Goal: Find contact information: Obtain details needed to contact an individual or organization

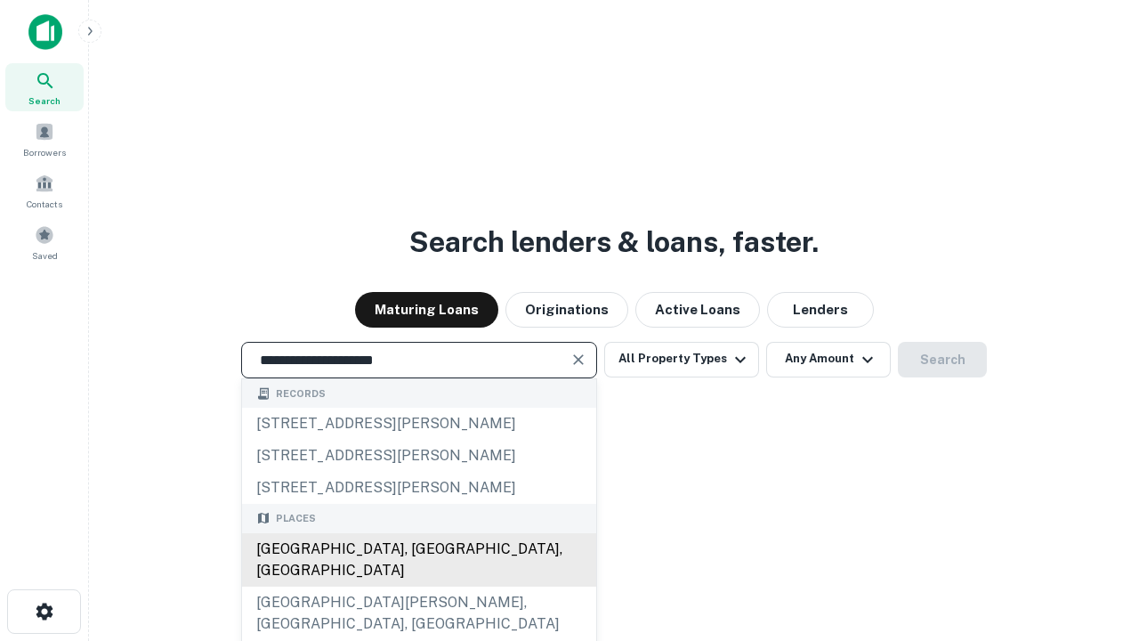
click at [418, 586] on div "Santa Monica, CA, USA" at bounding box center [419, 559] width 354 height 53
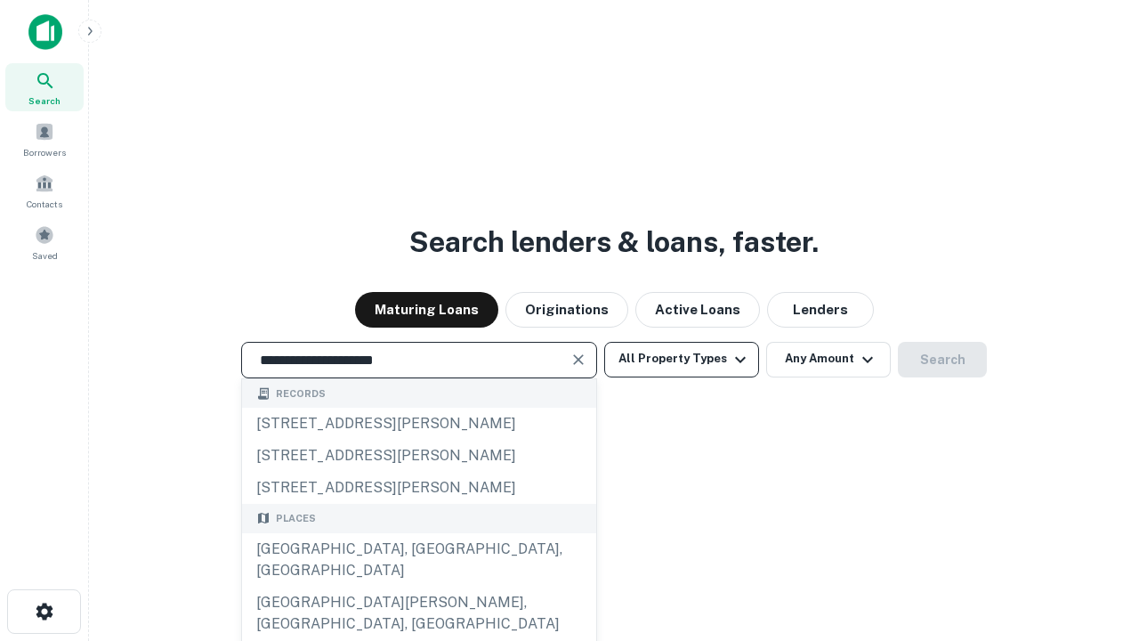
type input "**********"
click at [682, 359] on button "All Property Types" at bounding box center [681, 360] width 155 height 36
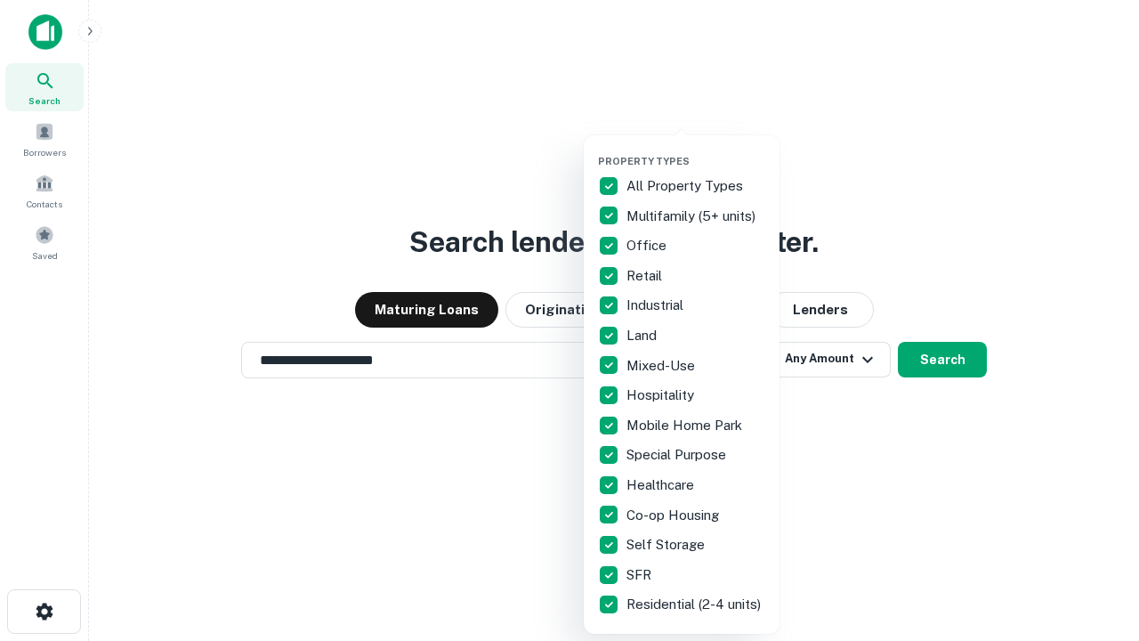
click at [696, 149] on button "button" at bounding box center [696, 149] width 196 height 1
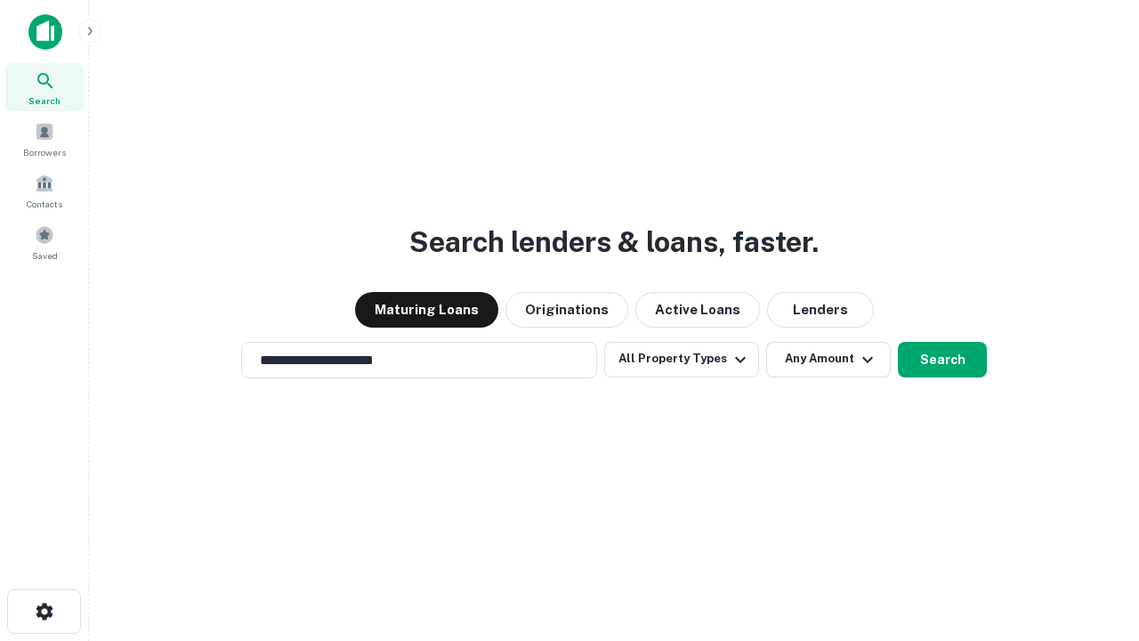
scroll to position [28, 0]
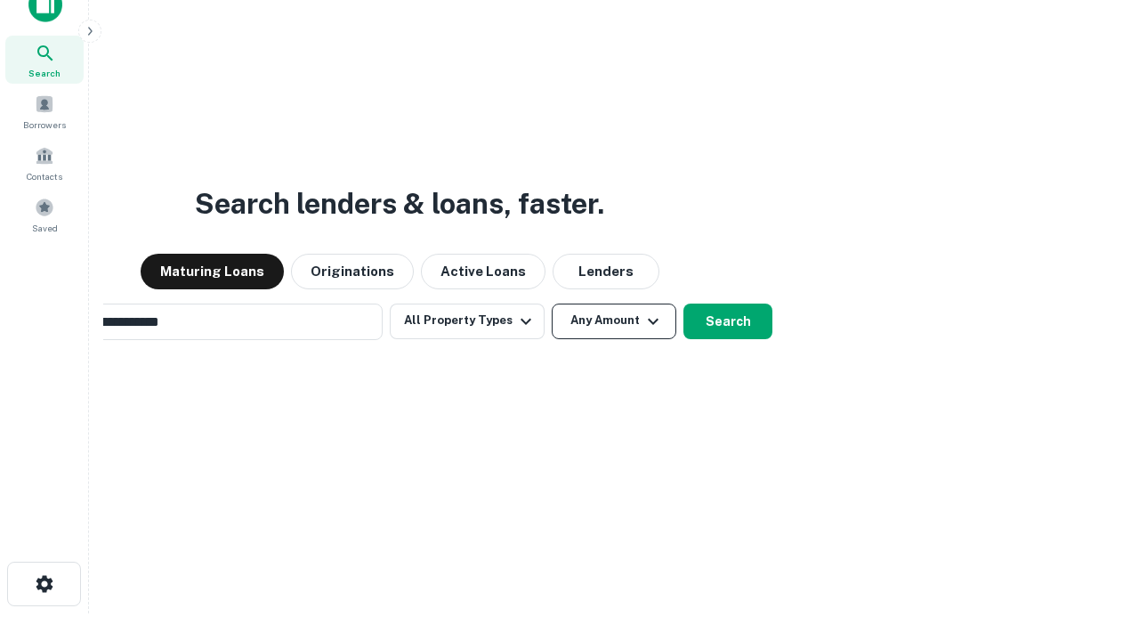
click at [552, 303] on button "Any Amount" at bounding box center [614, 321] width 125 height 36
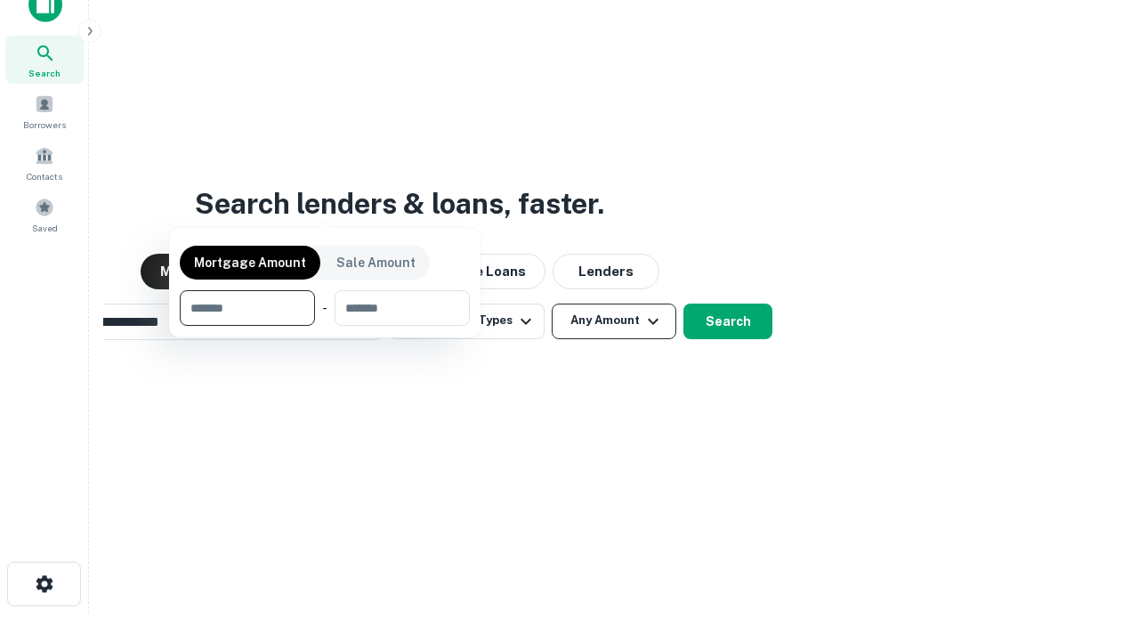
scroll to position [28, 0]
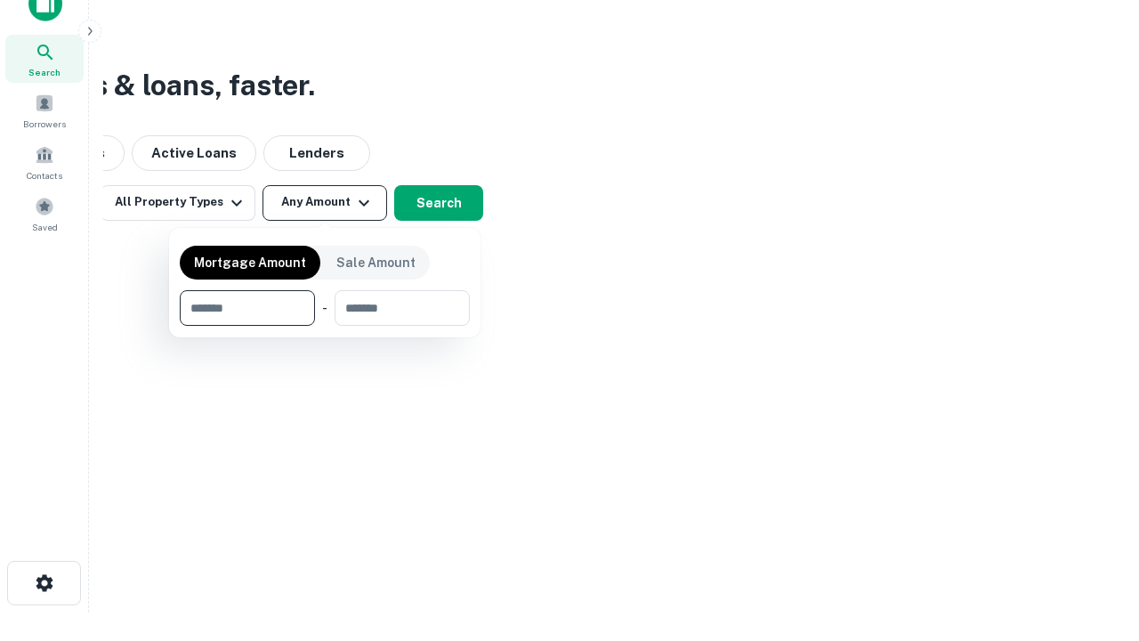
type input "*******"
click at [325, 326] on button "button" at bounding box center [325, 326] width 290 height 1
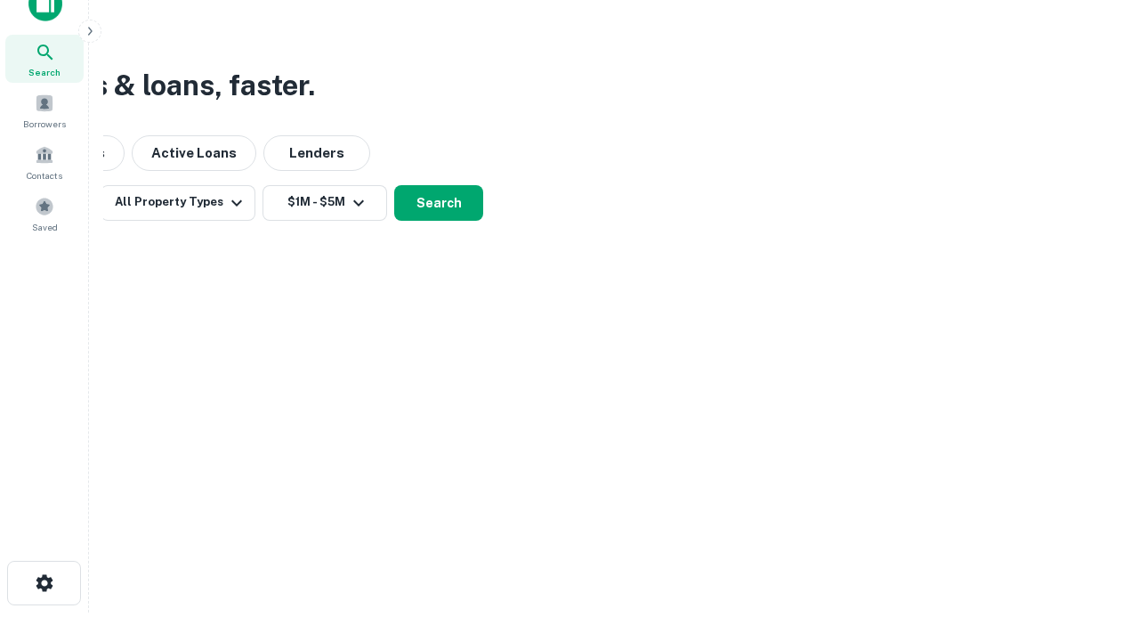
scroll to position [28, 0]
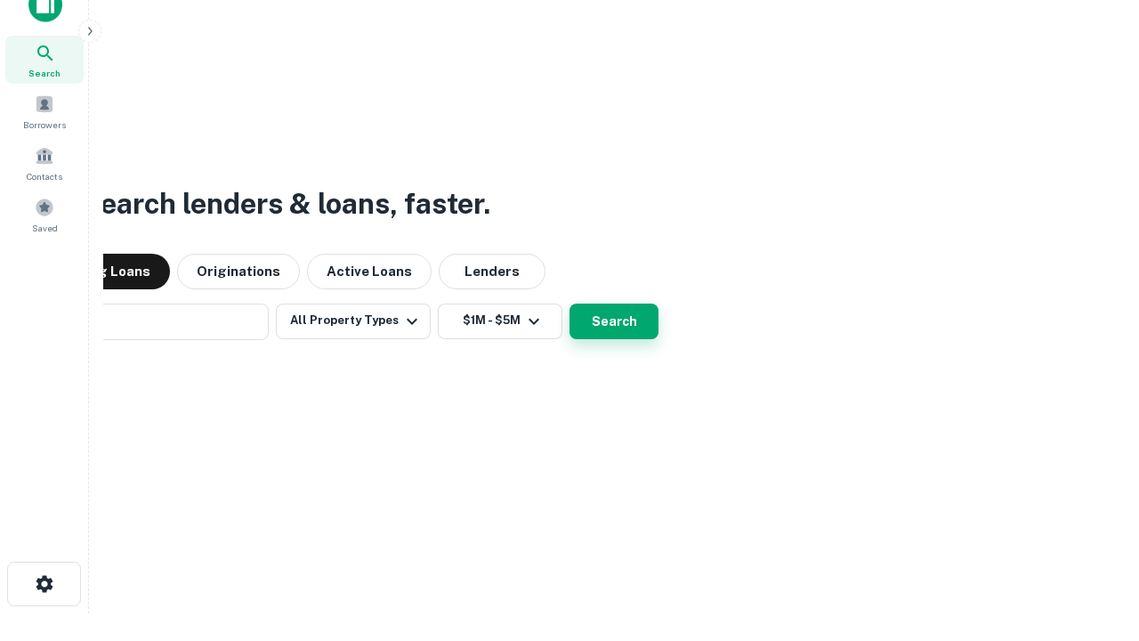
click at [569, 303] on button "Search" at bounding box center [613, 321] width 89 height 36
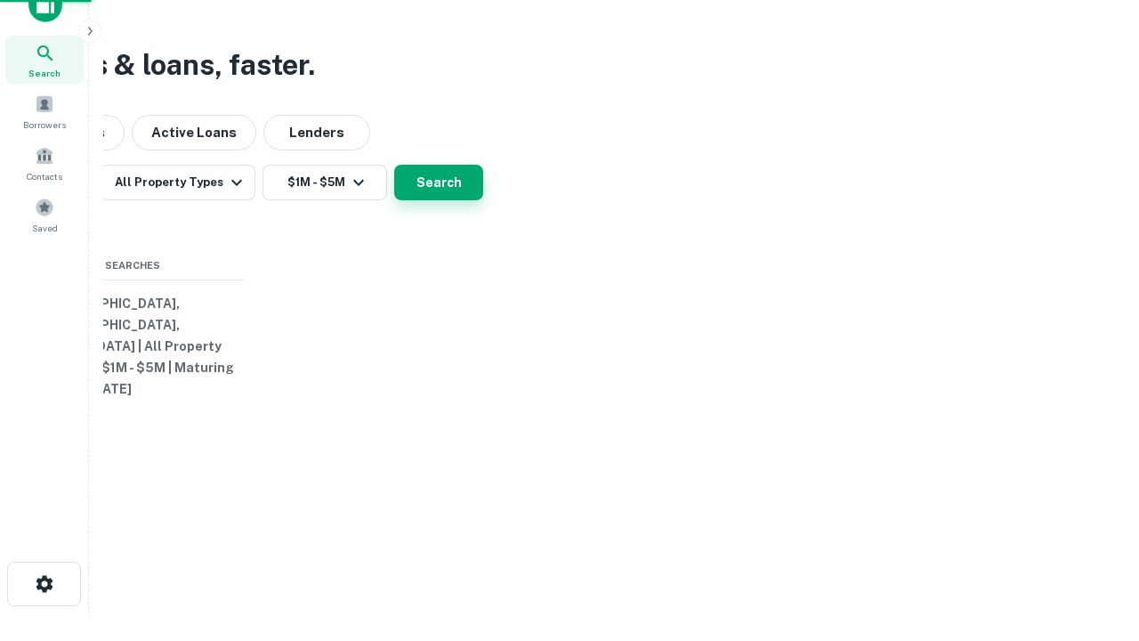
scroll to position [28, 0]
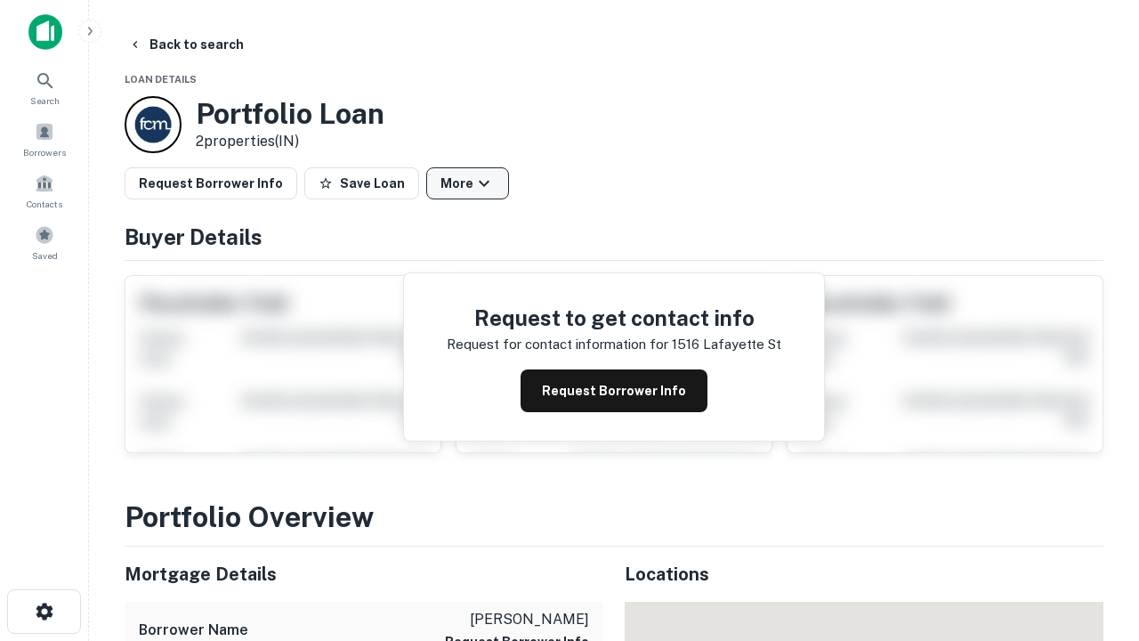
click at [467, 183] on button "More" at bounding box center [467, 183] width 83 height 32
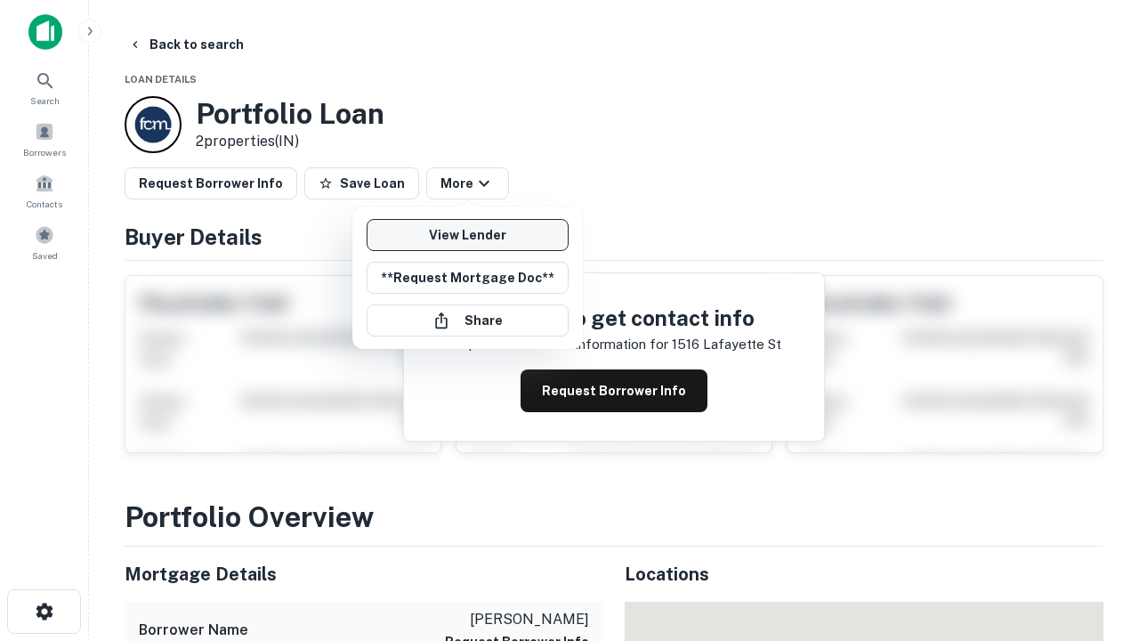
click at [467, 235] on link "View Lender" at bounding box center [468, 235] width 202 height 32
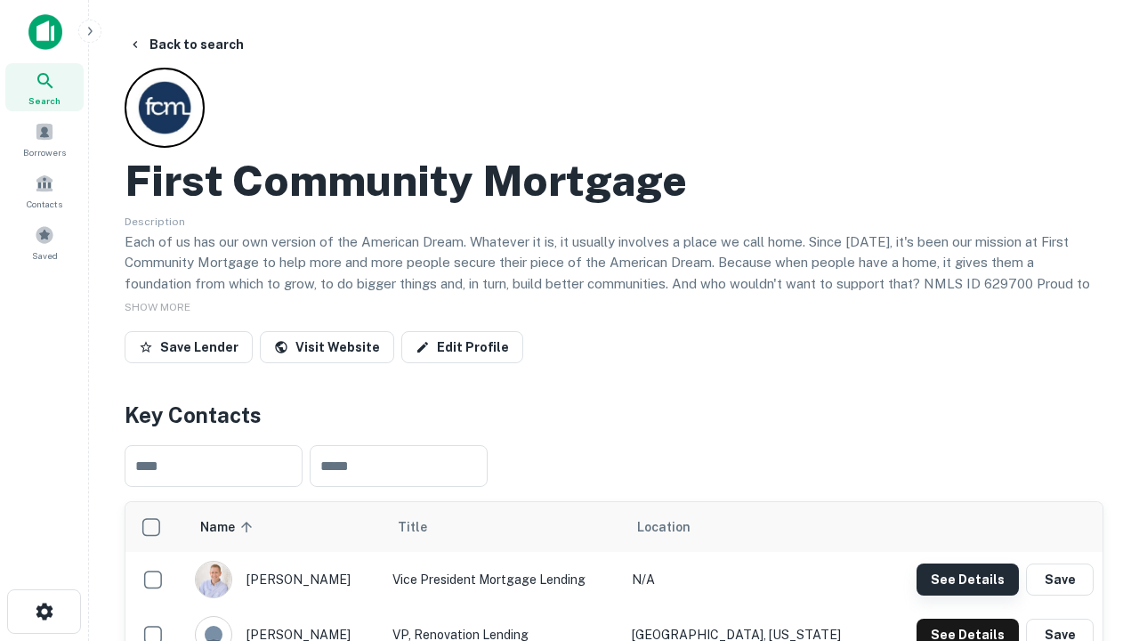
click at [967, 578] on button "See Details" at bounding box center [968, 579] width 102 height 32
